Goal: Transaction & Acquisition: Book appointment/travel/reservation

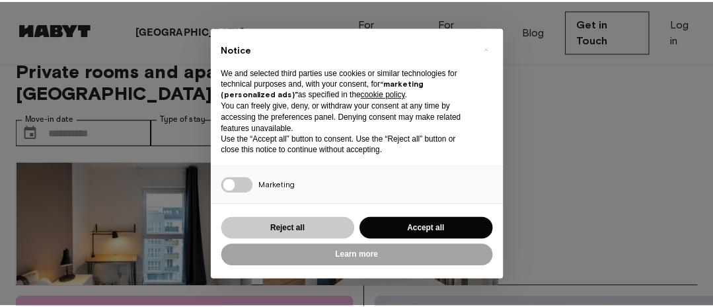
scroll to position [21, 0]
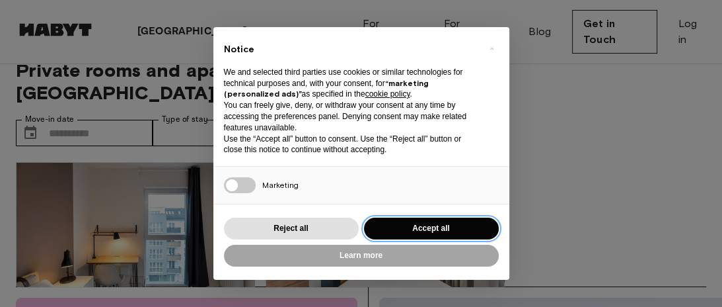
click at [418, 229] on button "Accept all" at bounding box center [431, 228] width 135 height 22
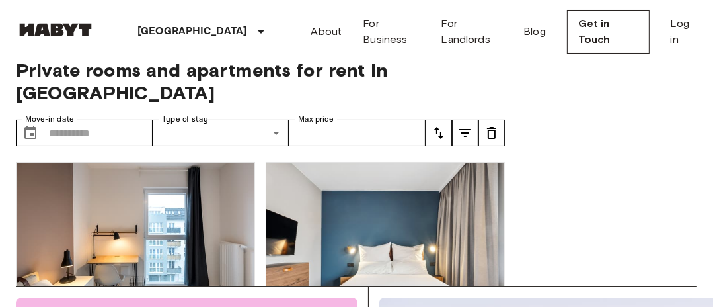
scroll to position [0, 0]
click at [61, 120] on input "Move-in date" at bounding box center [101, 133] width 104 height 26
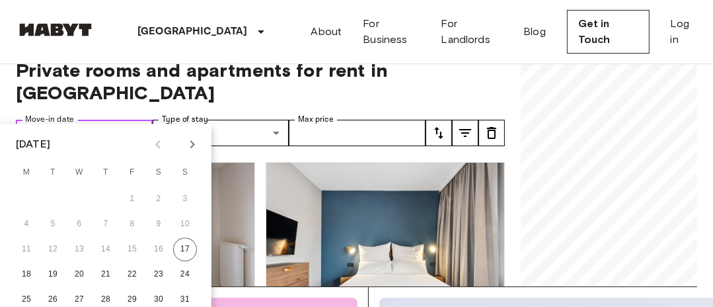
click at [61, 120] on input "Move-in date" at bounding box center [101, 133] width 104 height 26
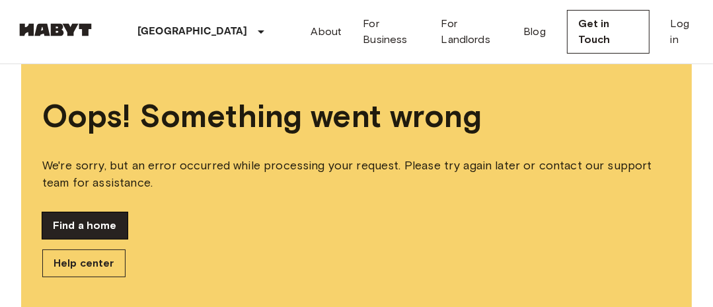
click at [88, 229] on link "Find a home" at bounding box center [84, 225] width 85 height 26
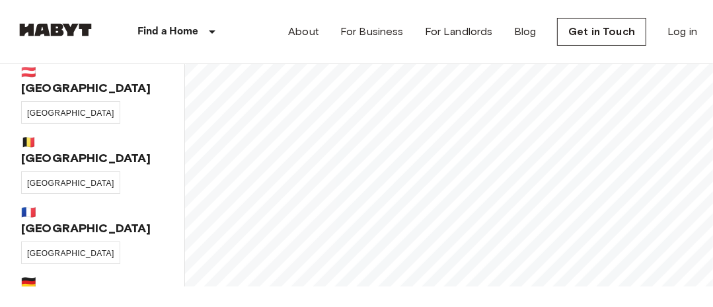
click at [119, 274] on span "🇩🇪 [GEOGRAPHIC_DATA]" at bounding box center [92, 290] width 142 height 32
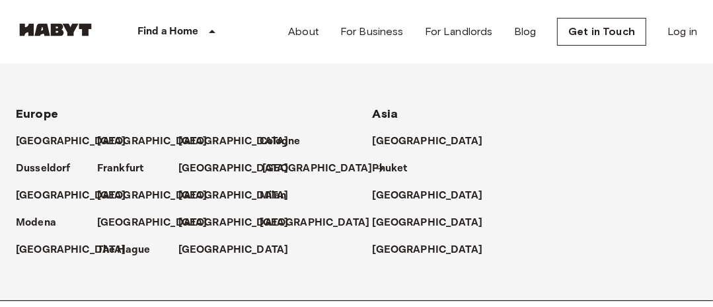
click at [285, 169] on p "[GEOGRAPHIC_DATA]" at bounding box center [317, 169] width 110 height 16
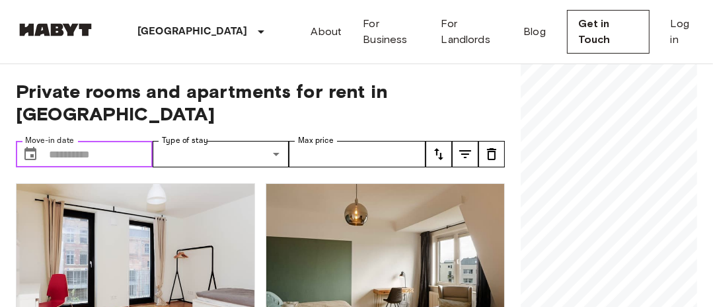
click at [126, 141] on input "Move-in date" at bounding box center [101, 154] width 104 height 26
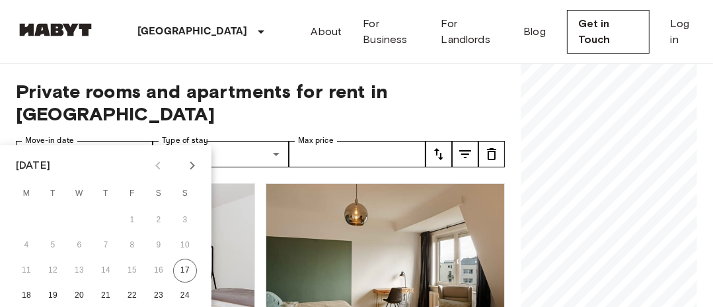
click at [191, 163] on icon "Next month" at bounding box center [192, 165] width 5 height 8
click at [163, 267] on button "20" at bounding box center [159, 270] width 24 height 24
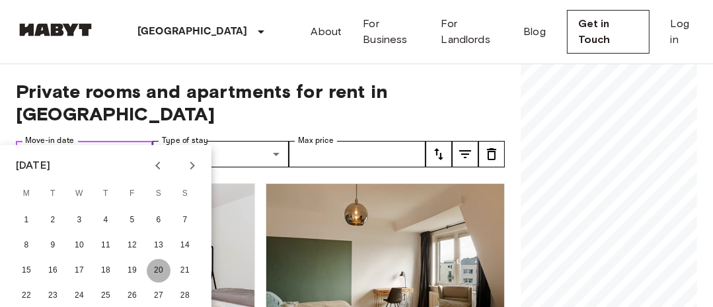
type input "**********"
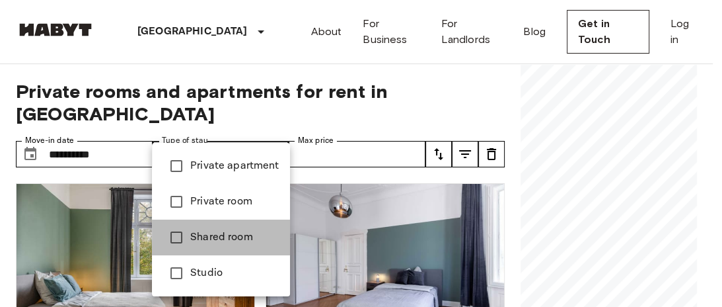
click at [235, 236] on span "Shared room" at bounding box center [234, 237] width 89 height 16
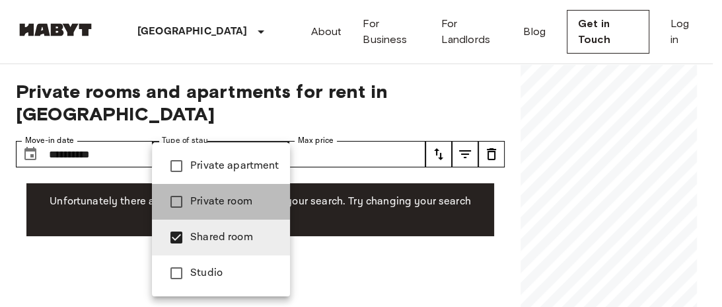
click at [239, 204] on span "Private room" at bounding box center [234, 202] width 89 height 16
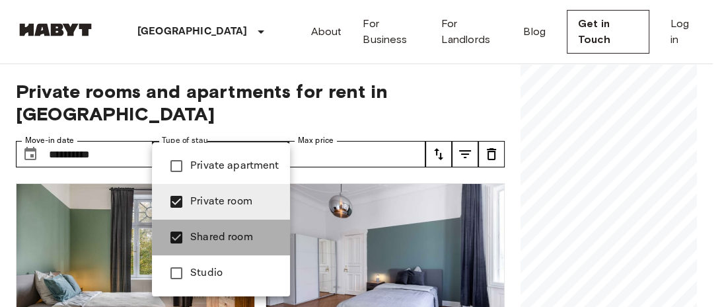
click at [235, 243] on span "Shared room" at bounding box center [234, 237] width 89 height 16
type input "**********"
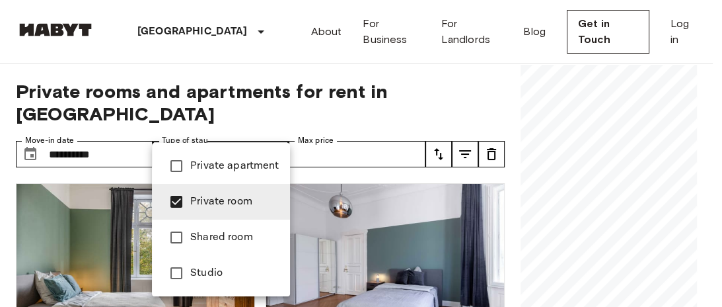
click at [365, 137] on div at bounding box center [361, 153] width 722 height 307
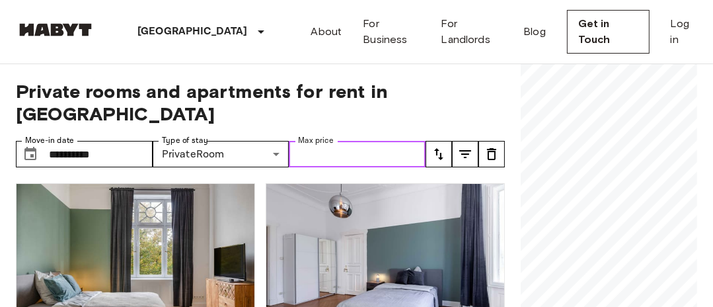
click at [365, 141] on input "Max price" at bounding box center [357, 154] width 137 height 26
type input "****"
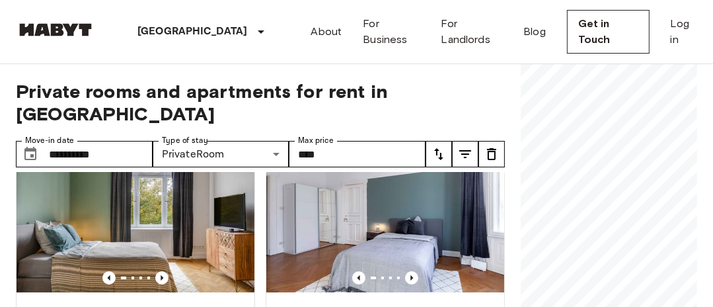
scroll to position [49, 0]
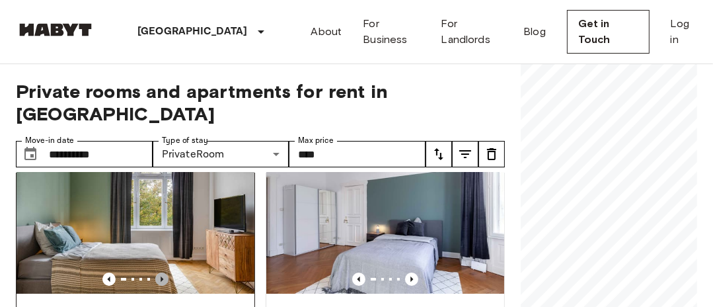
click at [161, 276] on icon "Previous image" at bounding box center [162, 278] width 3 height 5
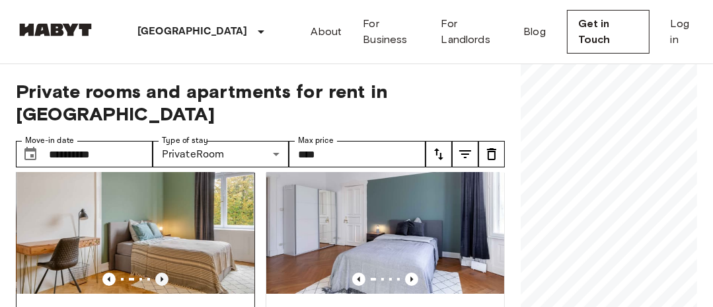
click at [161, 276] on icon "Previous image" at bounding box center [162, 278] width 3 height 5
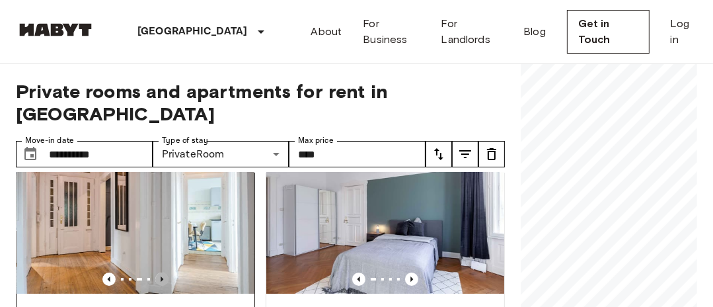
click at [161, 276] on icon "Previous image" at bounding box center [162, 278] width 3 height 5
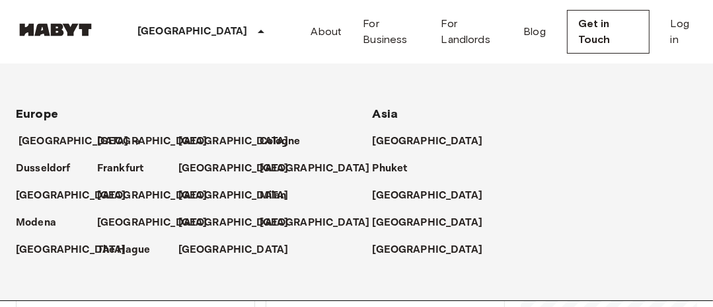
click at [63, 139] on p "[GEOGRAPHIC_DATA]" at bounding box center [74, 141] width 110 height 16
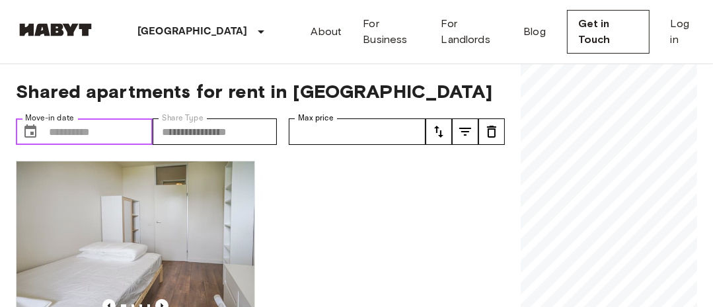
click at [86, 136] on input "Move-in date" at bounding box center [101, 131] width 104 height 26
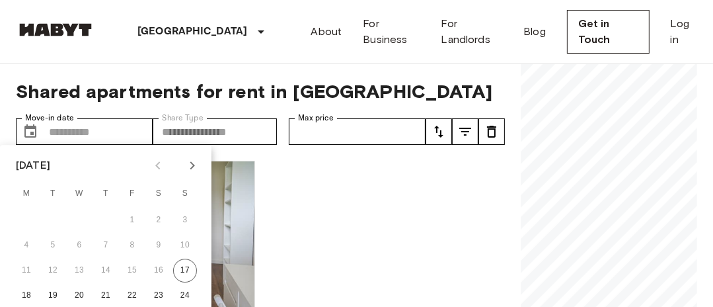
click at [191, 162] on icon "Next month" at bounding box center [192, 165] width 5 height 8
click at [135, 293] on button "26" at bounding box center [132, 296] width 24 height 24
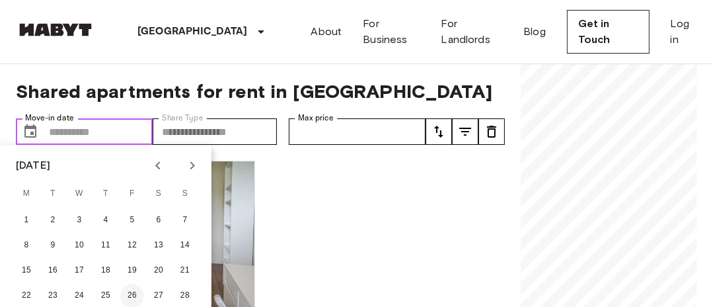
type input "**********"
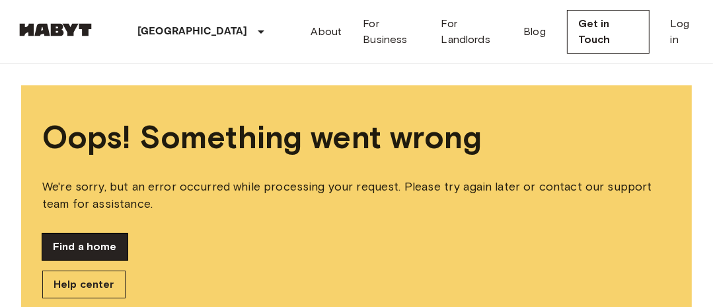
click at [96, 238] on link "Find a home" at bounding box center [84, 246] width 85 height 26
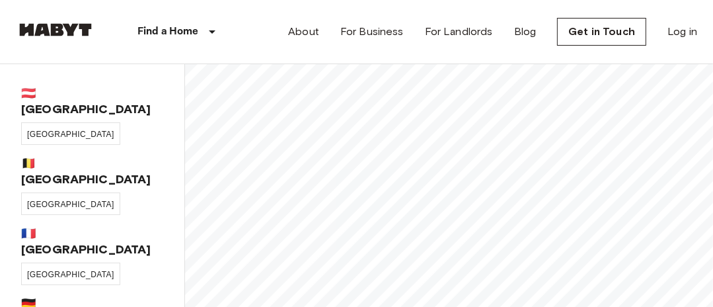
scroll to position [205, 0]
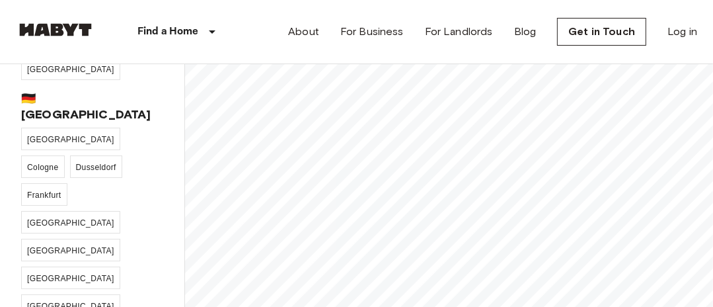
click at [174, 98] on div "🇦🇹 [GEOGRAPHIC_DATA] [GEOGRAPHIC_DATA] 🇧🇪 [GEOGRAPHIC_DATA] [GEOGRAPHIC_DATA] 🇫…" at bounding box center [92, 185] width 185 height 243
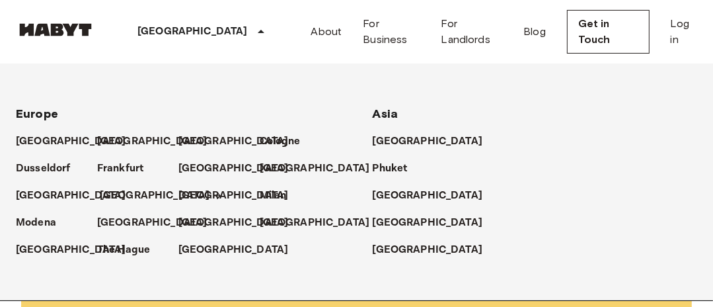
click at [125, 198] on p "[GEOGRAPHIC_DATA]" at bounding box center [155, 196] width 110 height 16
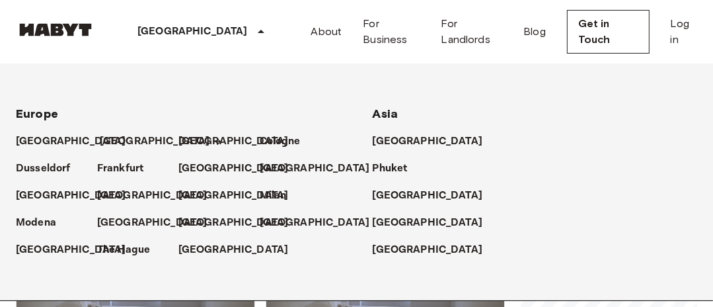
click at [120, 138] on p "[GEOGRAPHIC_DATA]" at bounding box center [155, 141] width 110 height 16
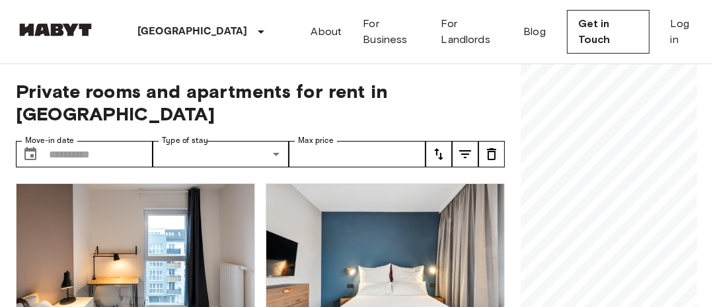
click at [230, 32] on div "[GEOGRAPHIC_DATA] [GEOGRAPHIC_DATA] [GEOGRAPHIC_DATA] [GEOGRAPHIC_DATA] [GEOGRA…" at bounding box center [356, 31] width 681 height 63
click at [230, 18] on div "[GEOGRAPHIC_DATA] [GEOGRAPHIC_DATA] [GEOGRAPHIC_DATA] [GEOGRAPHIC_DATA] [GEOGRA…" at bounding box center [356, 31] width 681 height 63
click at [111, 141] on input "Move-in date" at bounding box center [101, 154] width 104 height 26
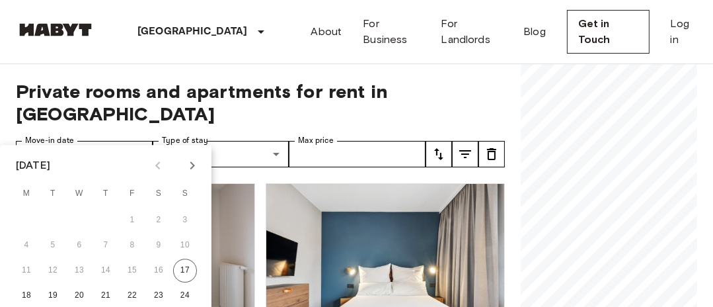
click at [193, 163] on icon "Next month" at bounding box center [192, 165] width 16 height 16
click at [82, 217] on button "1" at bounding box center [79, 220] width 24 height 24
type input "**********"
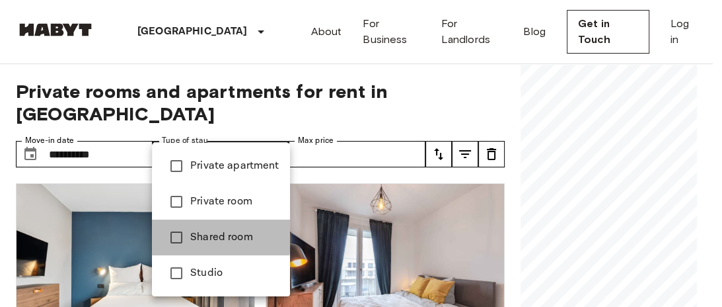
click at [219, 236] on span "Shared room" at bounding box center [234, 237] width 89 height 16
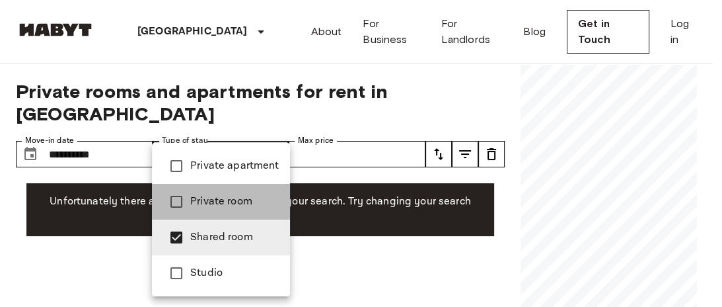
click at [219, 194] on span "Private room" at bounding box center [234, 202] width 89 height 16
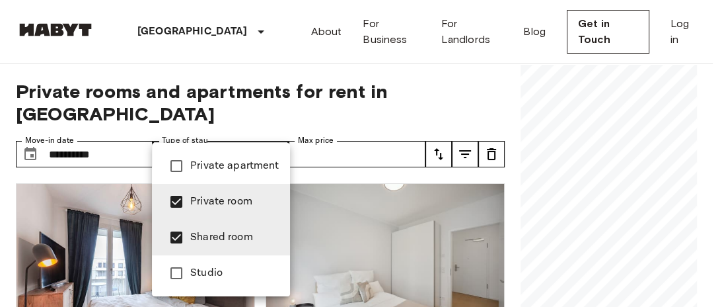
click at [196, 246] on li "Shared room" at bounding box center [221, 237] width 138 height 36
type input "**********"
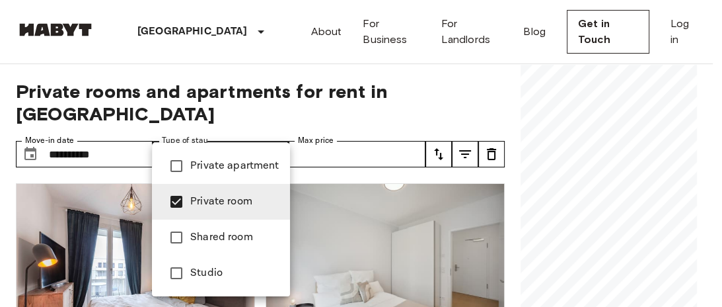
click at [332, 126] on div at bounding box center [361, 153] width 722 height 307
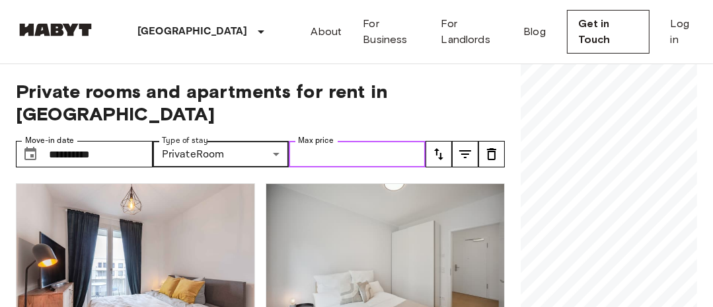
click at [334, 141] on input "Max price" at bounding box center [357, 154] width 137 height 26
type input "****"
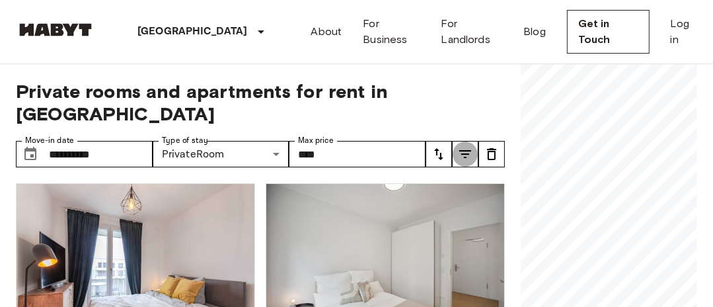
click at [454, 144] on button "tune" at bounding box center [465, 154] width 26 height 26
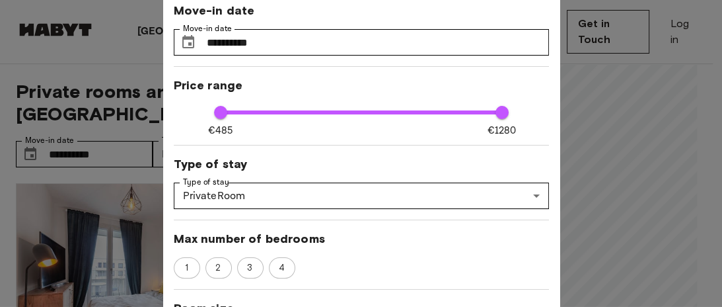
click at [574, 130] on div at bounding box center [361, 153] width 722 height 307
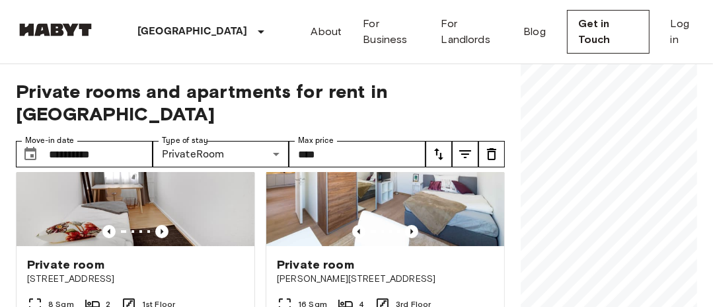
scroll to position [518, 0]
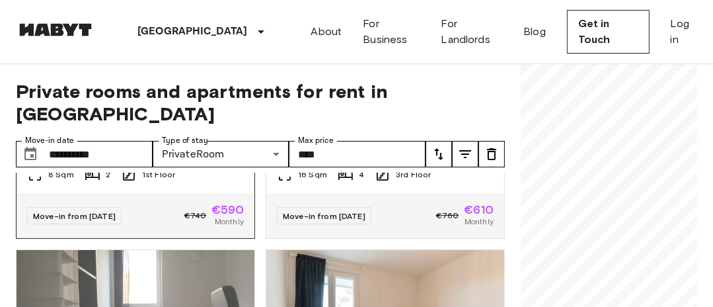
click at [202, 167] on div "8 Sqm 2 1st Floor" at bounding box center [136, 180] width 238 height 26
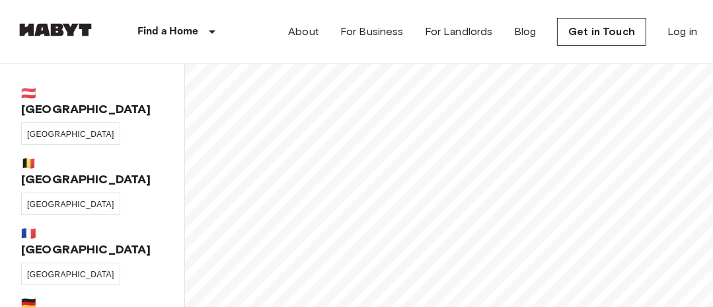
scroll to position [21, 0]
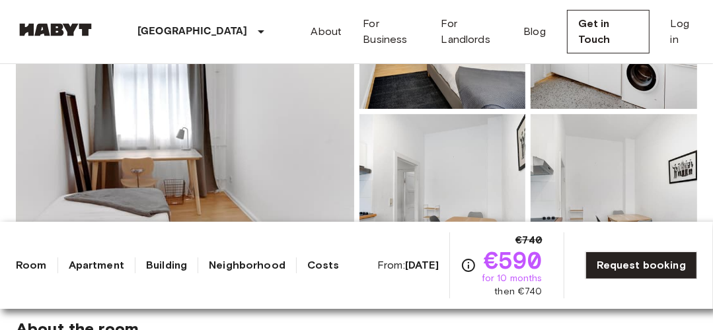
scroll to position [254, 0]
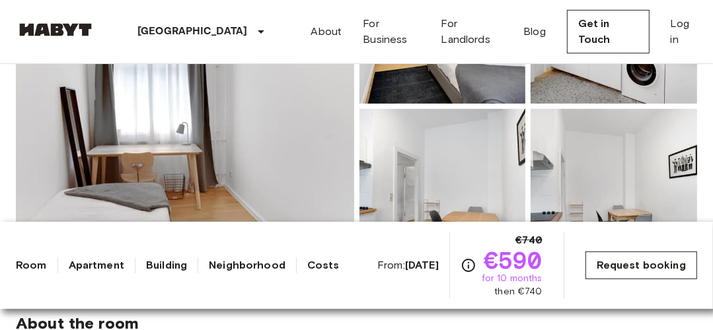
click at [631, 261] on link "Request booking" at bounding box center [642, 266] width 112 height 28
